Goal: Navigation & Orientation: Find specific page/section

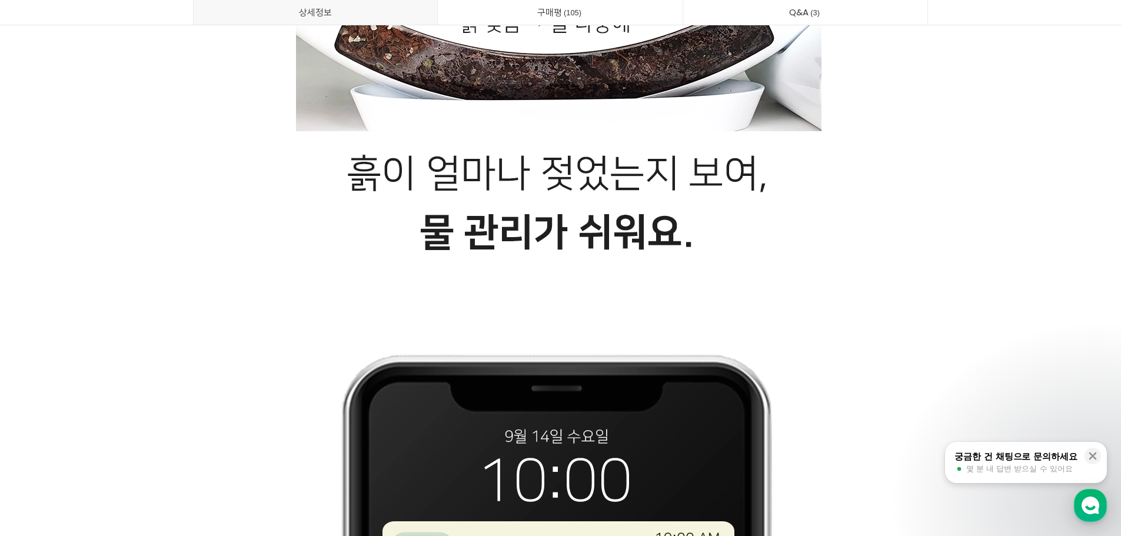
scroll to position [4804, 0]
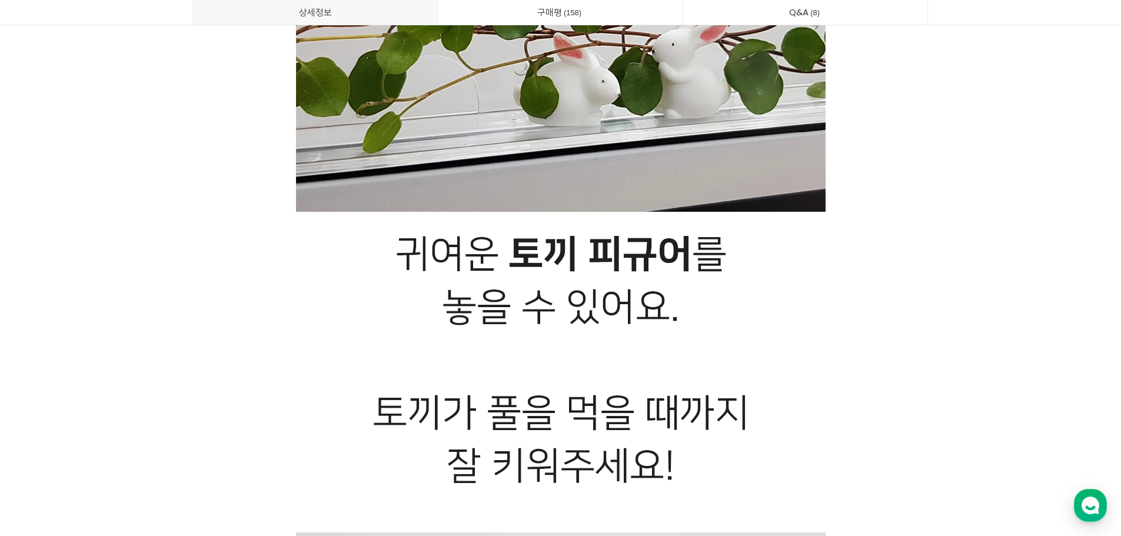
scroll to position [29116, 0]
